Goal: Navigation & Orientation: Go to known website

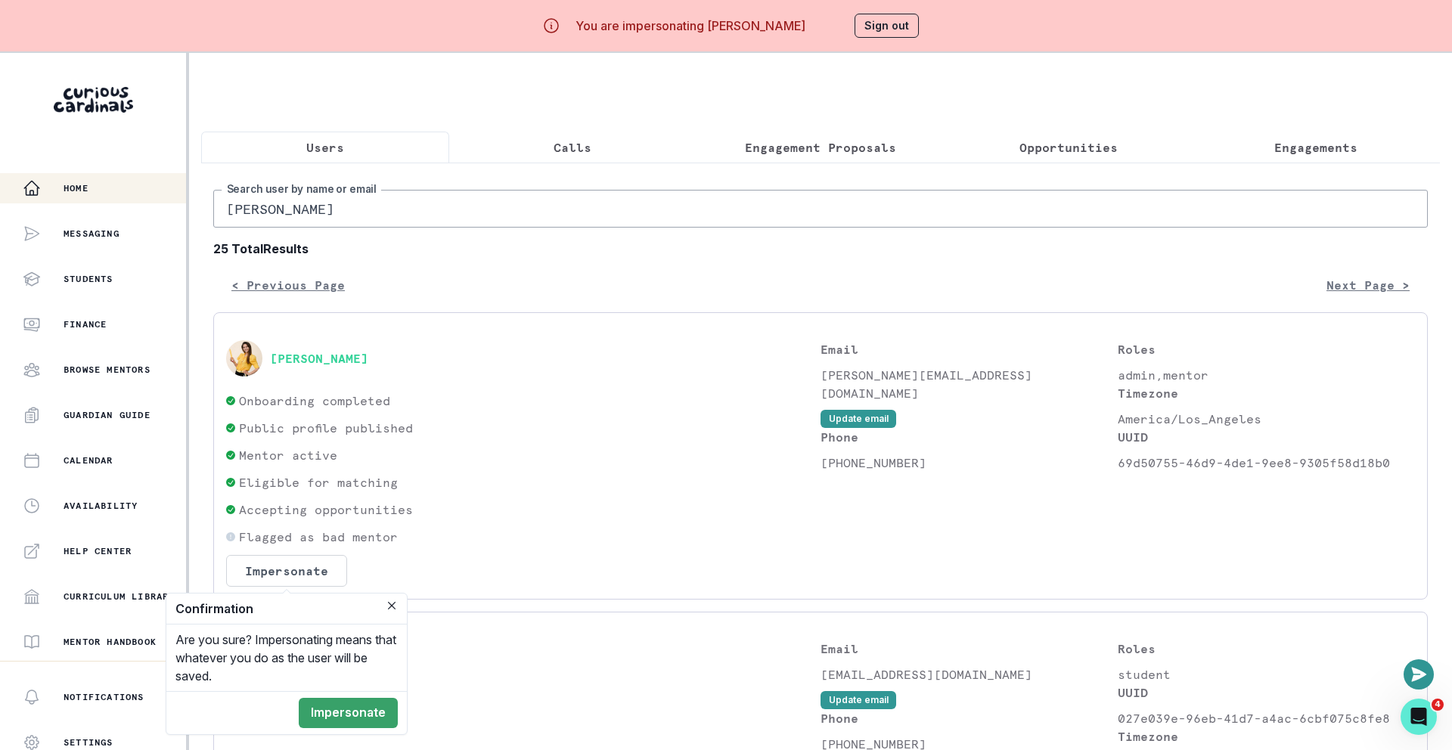
click at [156, 181] on div "Home" at bounding box center [104, 188] width 163 height 18
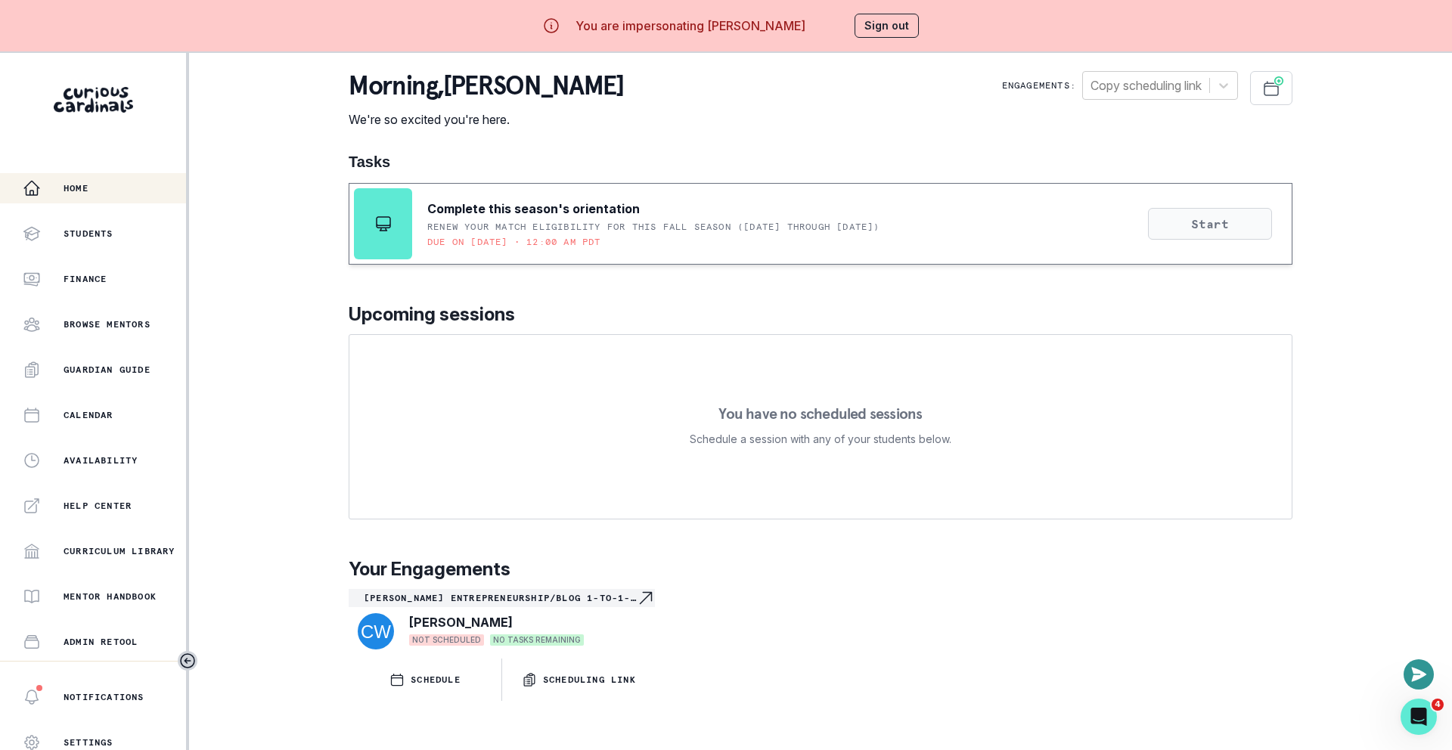
click at [1165, 224] on button "Start" at bounding box center [1210, 224] width 124 height 32
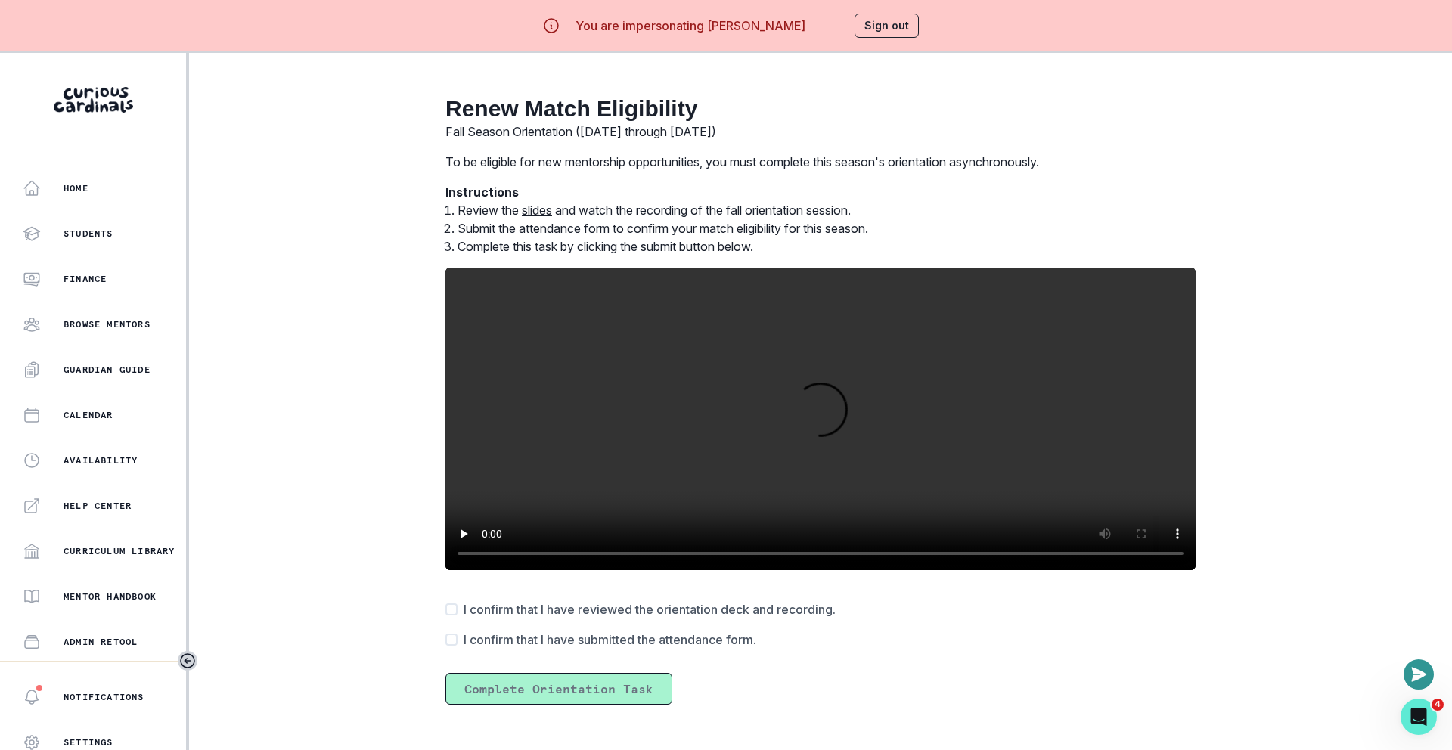
click at [875, 29] on button "Sign out" at bounding box center [887, 26] width 64 height 24
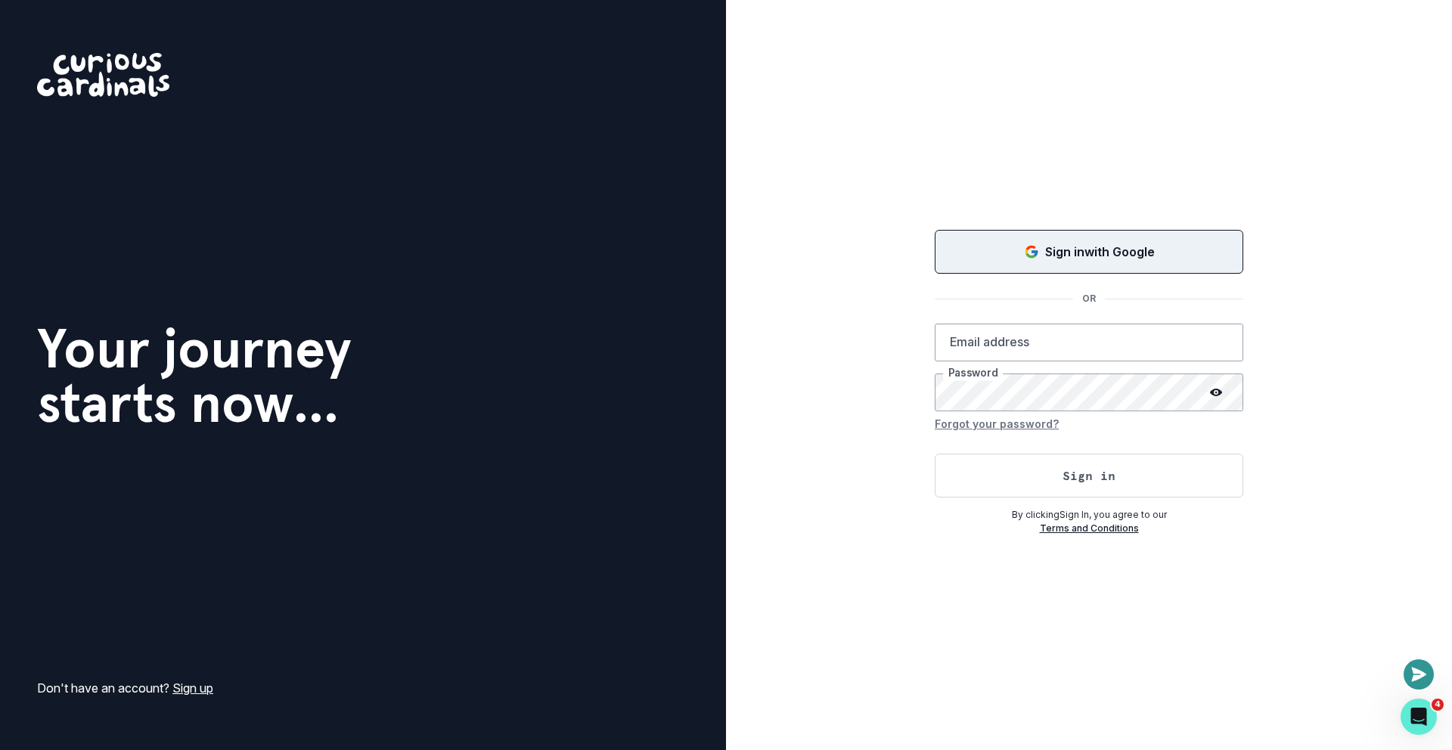
click at [1098, 265] on button "Sign in with Google" at bounding box center [1089, 252] width 309 height 44
